Goal: Navigation & Orientation: Find specific page/section

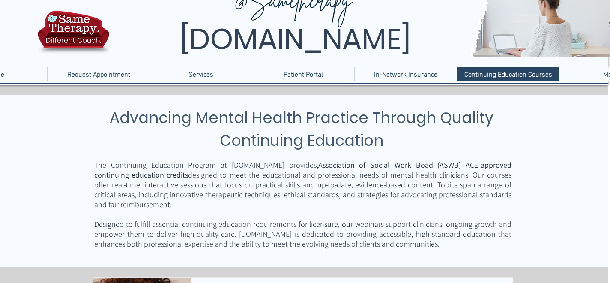
scroll to position [0, 2]
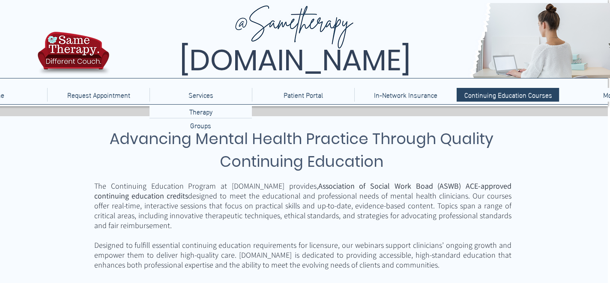
click at [203, 94] on p "Services" at bounding box center [200, 95] width 33 height 14
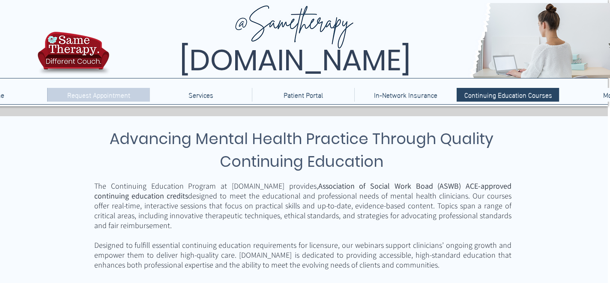
scroll to position [0, 0]
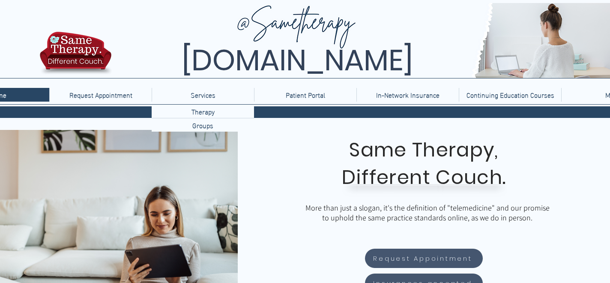
click at [201, 96] on p "Services" at bounding box center [202, 95] width 33 height 14
click at [201, 112] on p "Therapy" at bounding box center [203, 111] width 30 height 13
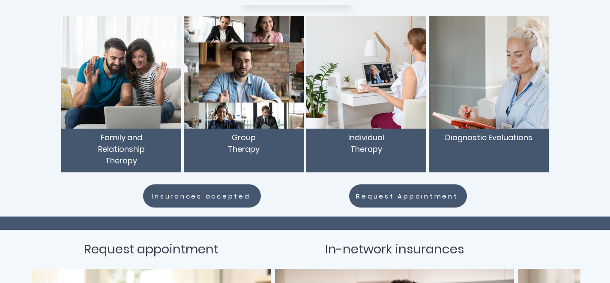
scroll to position [150, 0]
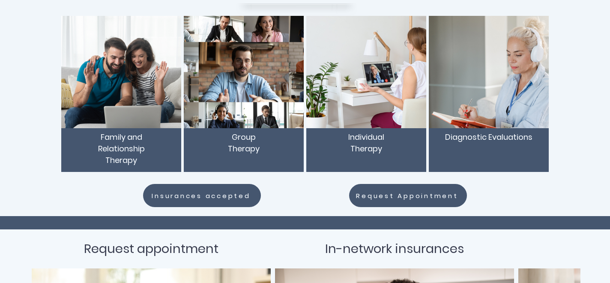
click at [144, 78] on img "main content" at bounding box center [121, 72] width 120 height 112
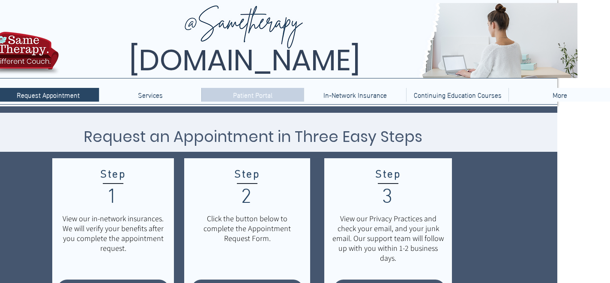
scroll to position [0, 54]
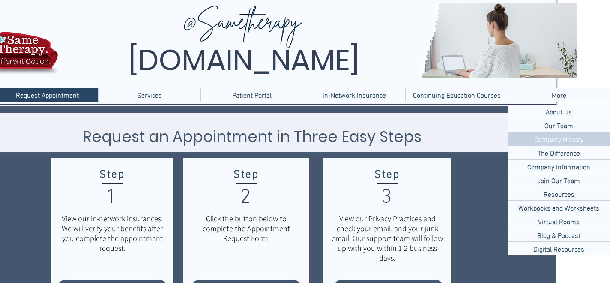
click at [557, 140] on p "Company History" at bounding box center [559, 138] width 56 height 13
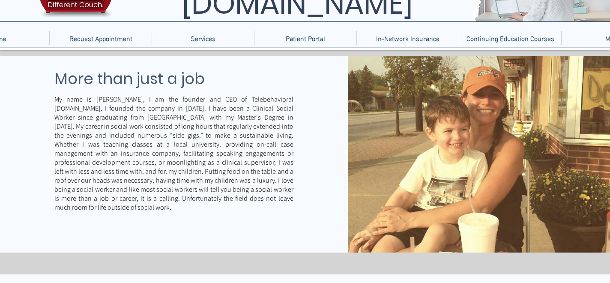
scroll to position [54, 0]
